Goal: Information Seeking & Learning: Learn about a topic

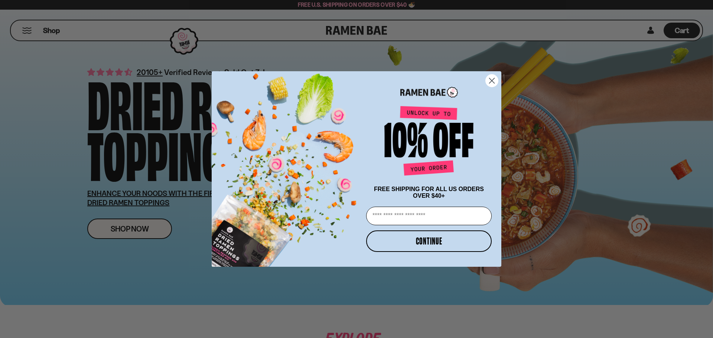
click at [494, 79] on circle "Close dialog" at bounding box center [492, 81] width 12 height 12
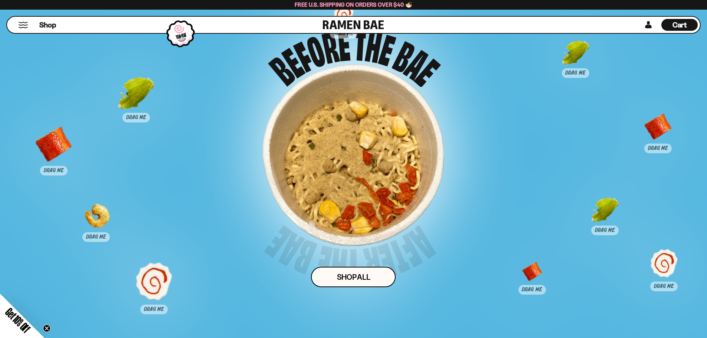
scroll to position [3787, 0]
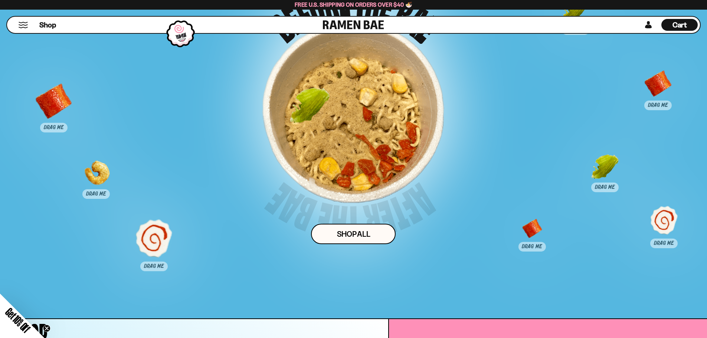
drag, startPoint x: 130, startPoint y: 61, endPoint x: 306, endPoint y: 116, distance: 184.6
click at [306, 116] on div at bounding box center [309, 107] width 37 height 37
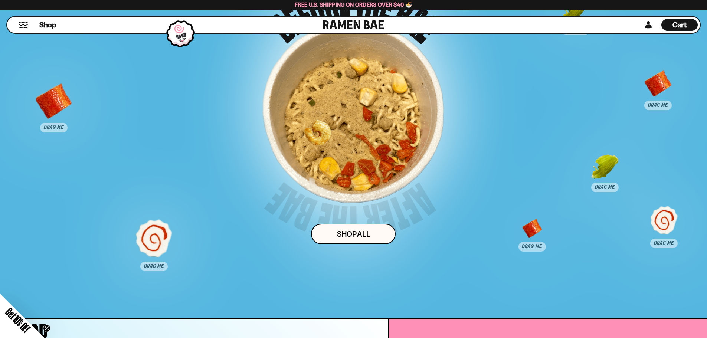
drag, startPoint x: 91, startPoint y: 181, endPoint x: 311, endPoint y: 141, distance: 224.1
click at [311, 141] on div at bounding box center [317, 139] width 37 height 37
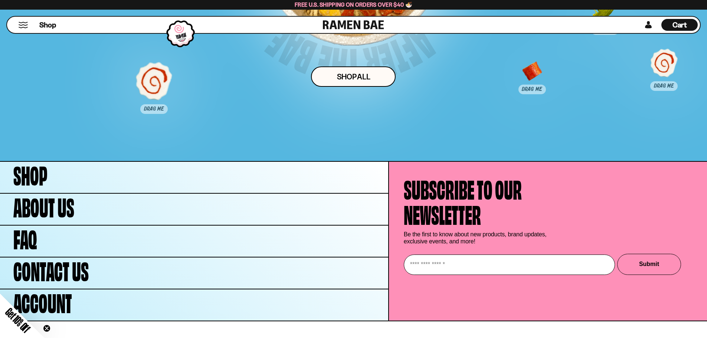
scroll to position [3951, 0]
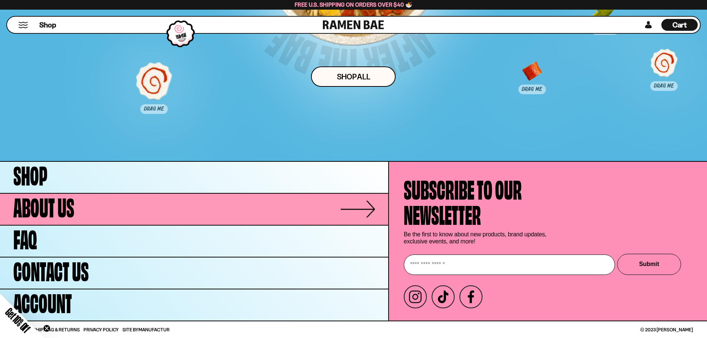
click at [104, 203] on link "About Us" at bounding box center [194, 209] width 388 height 31
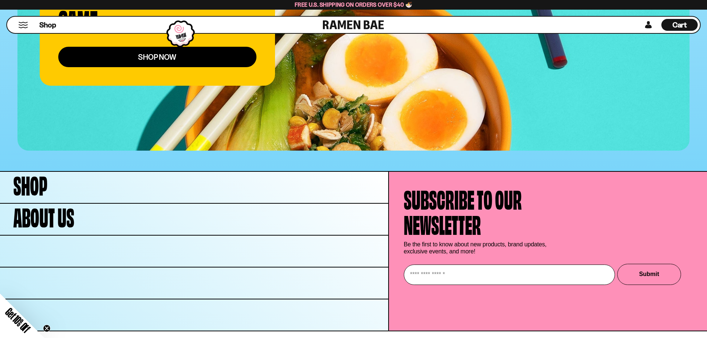
scroll to position [2937, 0]
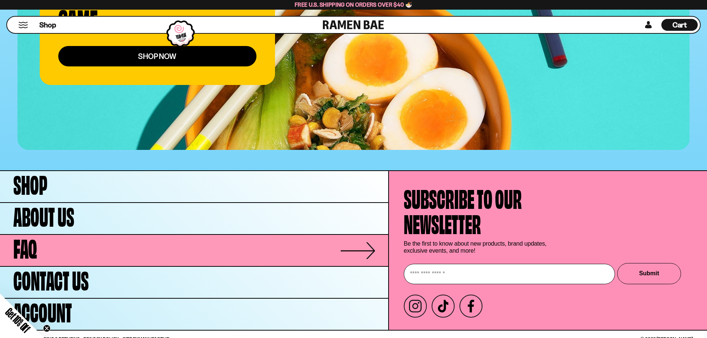
click at [75, 246] on link "FAQ" at bounding box center [194, 250] width 388 height 31
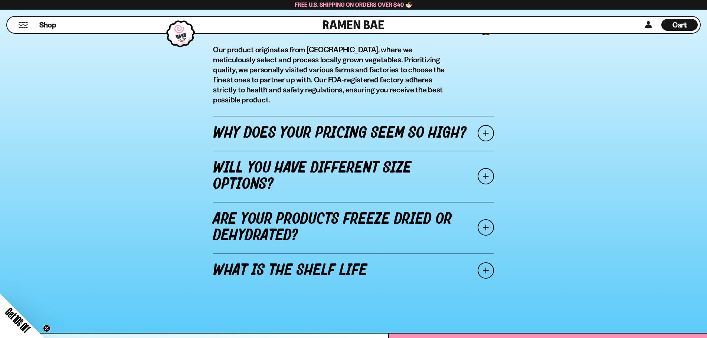
scroll to position [928, 0]
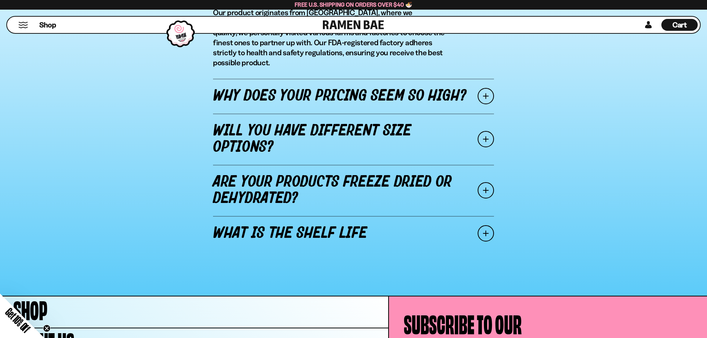
click at [426, 93] on link "Why does your pricing seem so high?" at bounding box center [353, 96] width 281 height 35
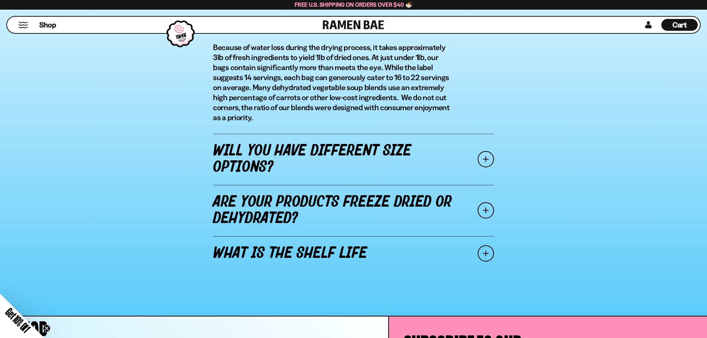
scroll to position [965, 0]
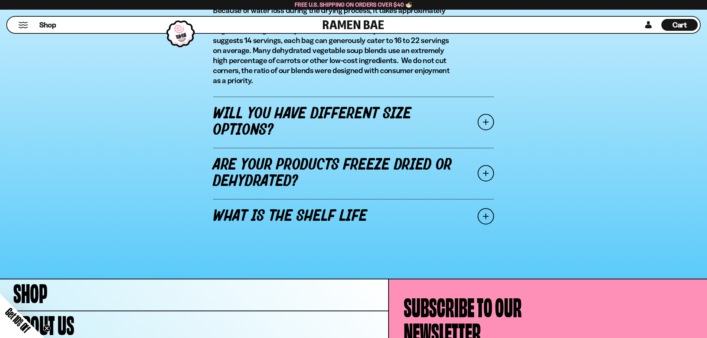
click at [414, 119] on link "Will you have different size options?" at bounding box center [353, 122] width 281 height 51
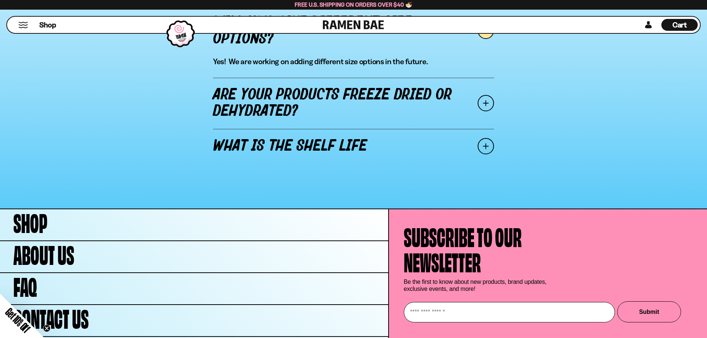
click at [430, 123] on link "Are your products freeze dried or dehydrated?" at bounding box center [353, 103] width 281 height 51
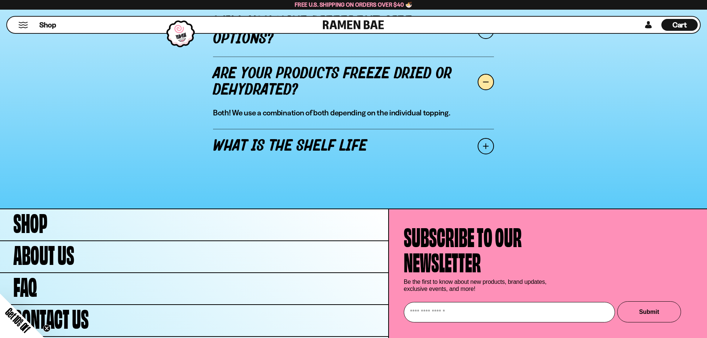
click at [423, 164] on link "What is the shelf life" at bounding box center [353, 146] width 281 height 35
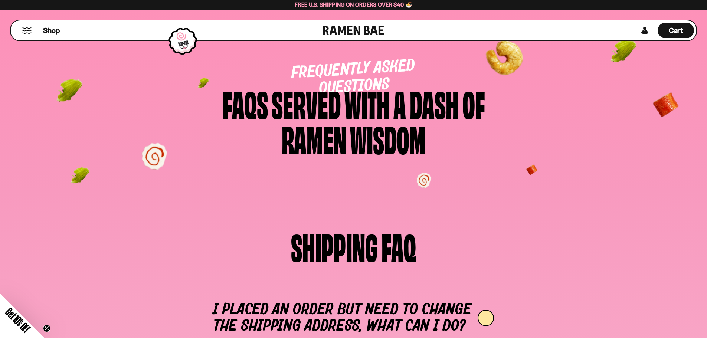
scroll to position [0, 0]
